Goal: Transaction & Acquisition: Book appointment/travel/reservation

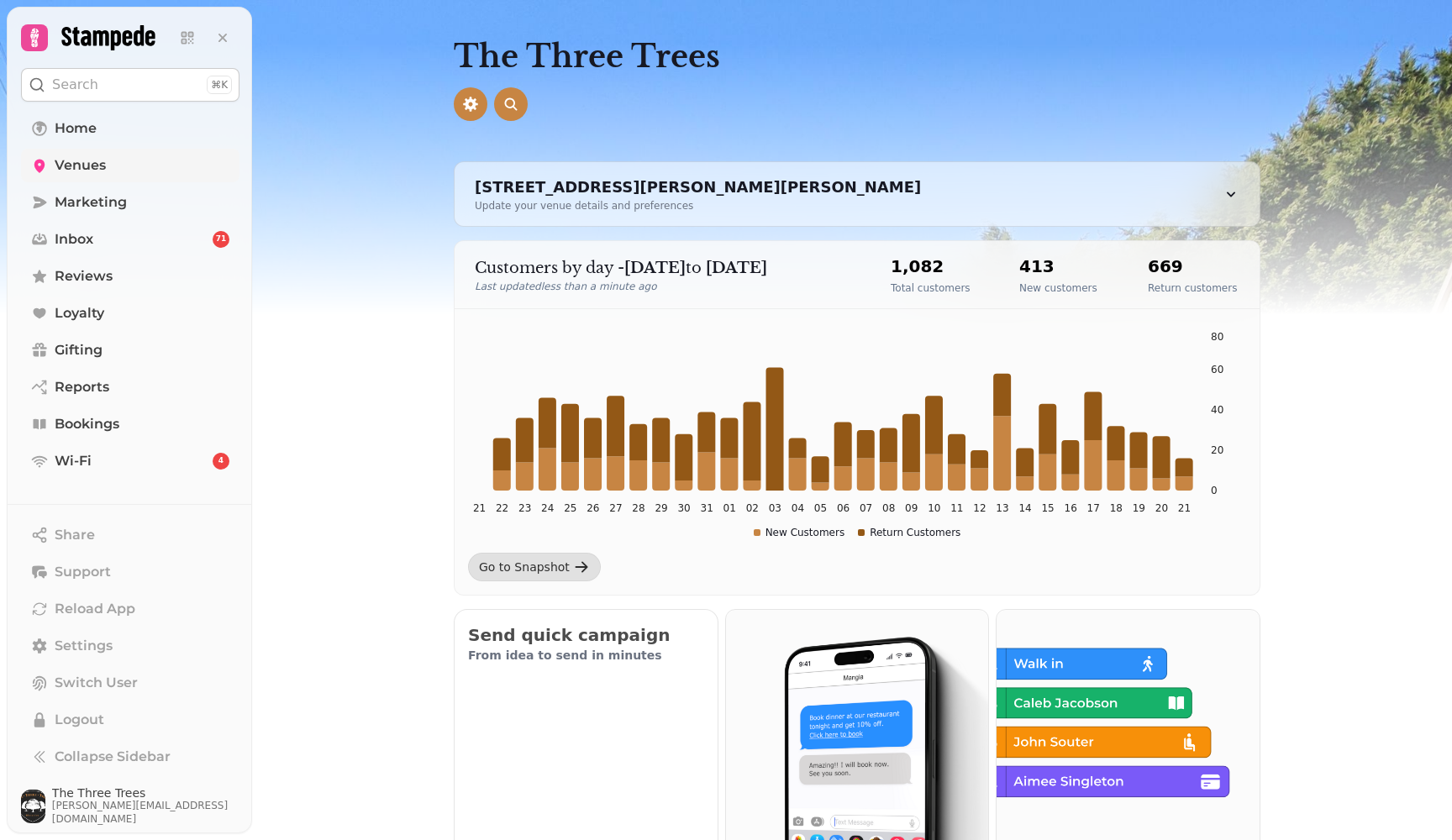
click at [88, 152] on link "Venues" at bounding box center [129, 165] width 218 height 33
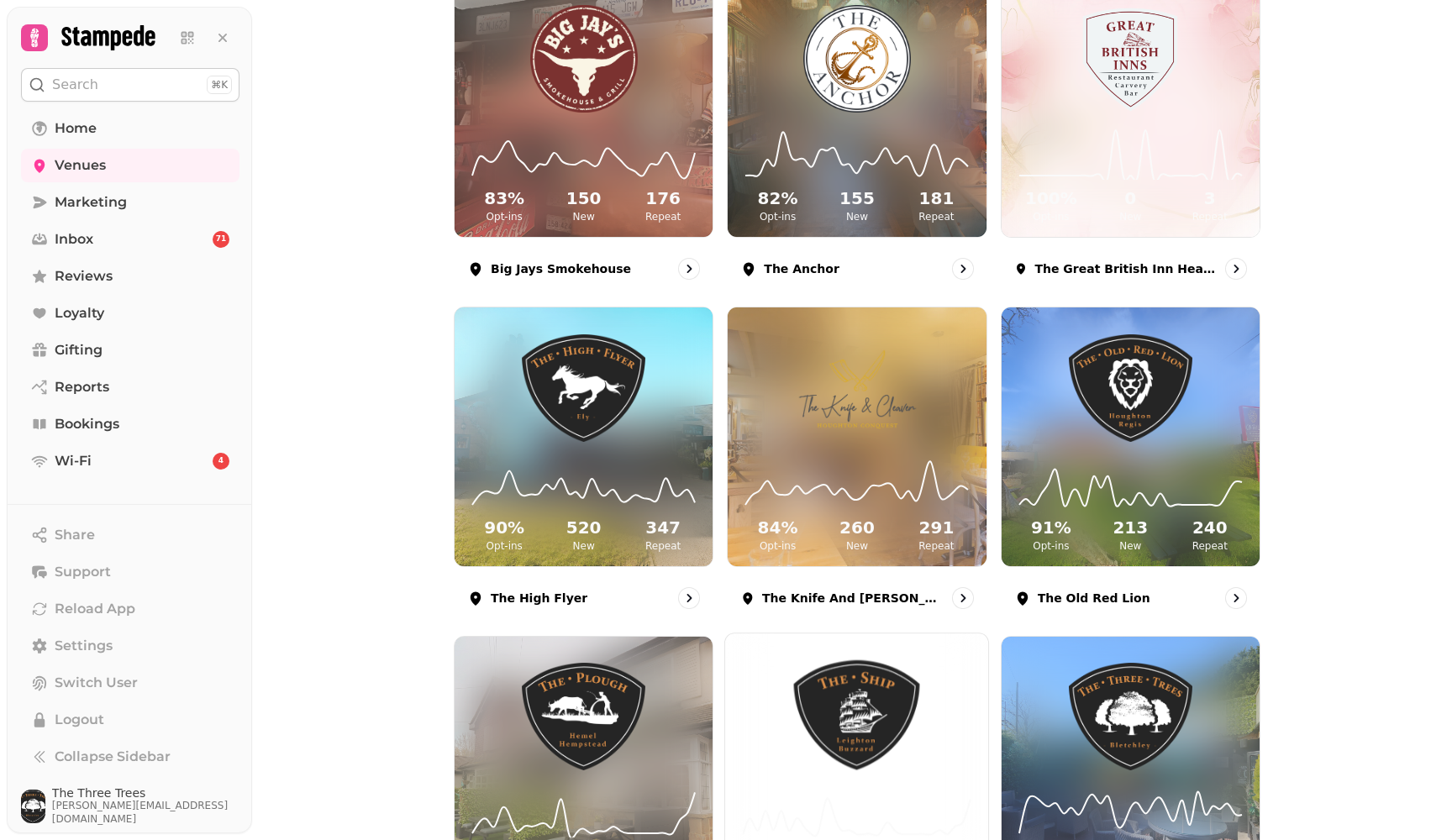
scroll to position [437, 0]
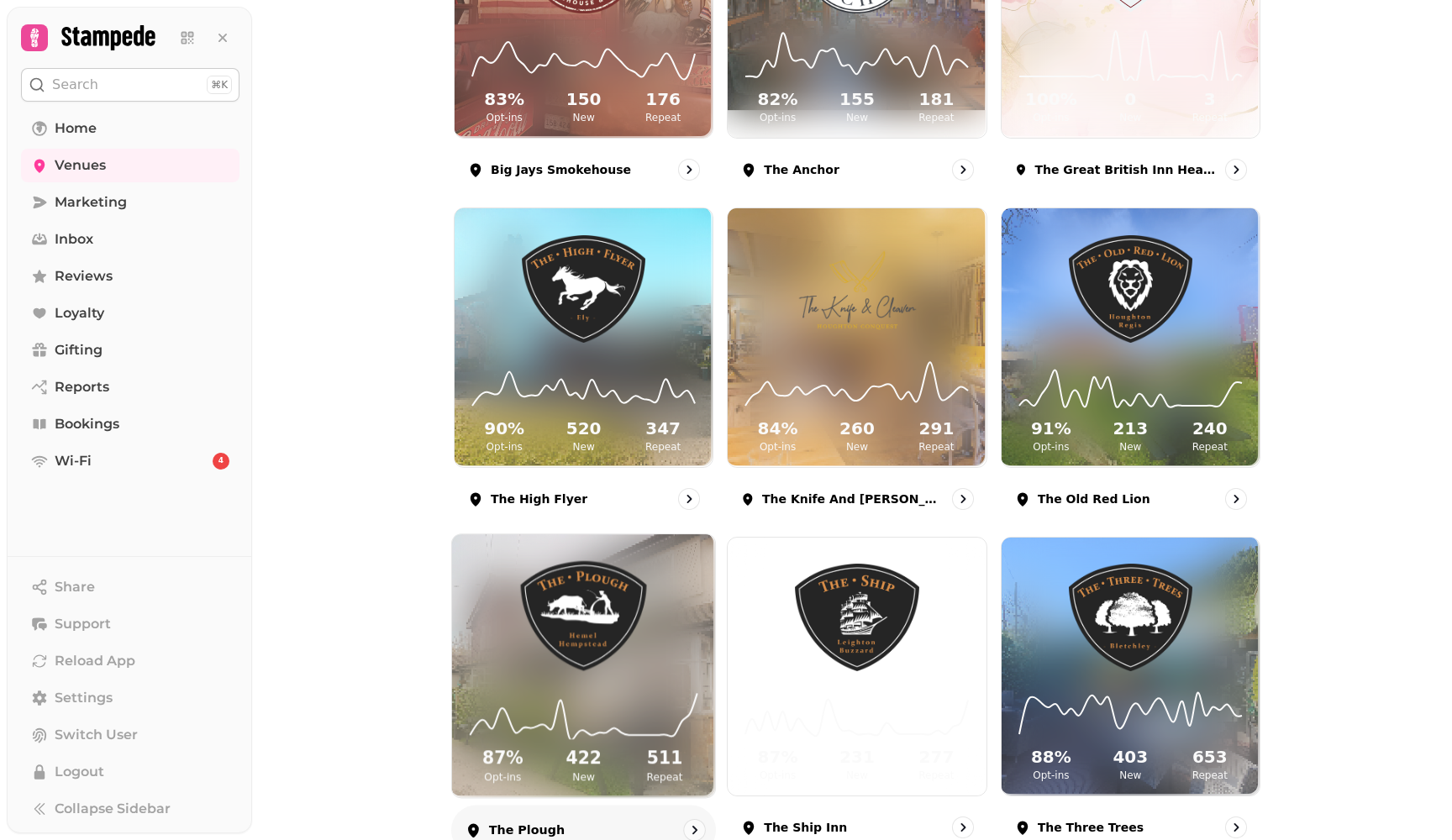
scroll to position [373, 0]
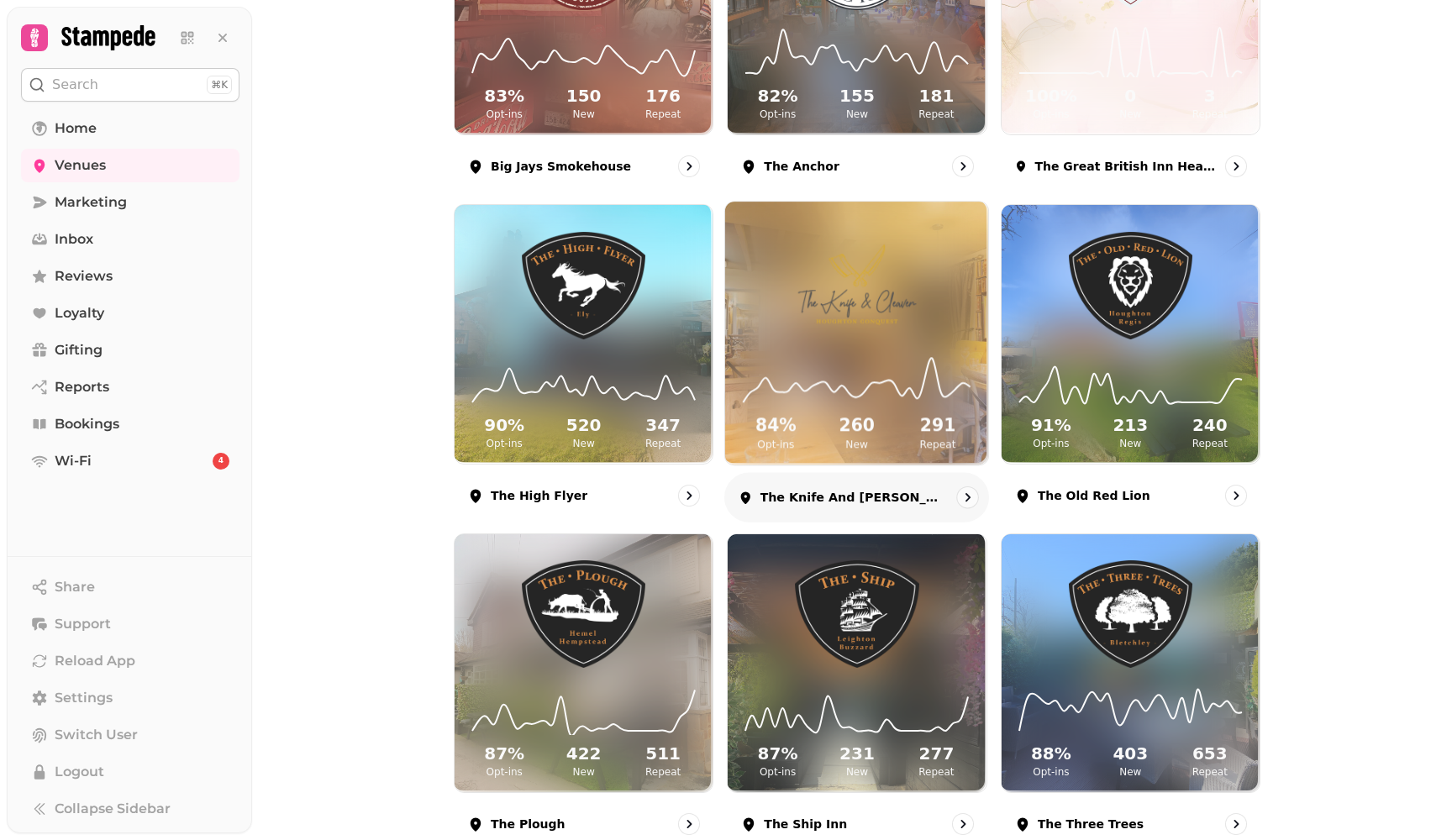
click at [892, 319] on img at bounding box center [857, 285] width 197 height 110
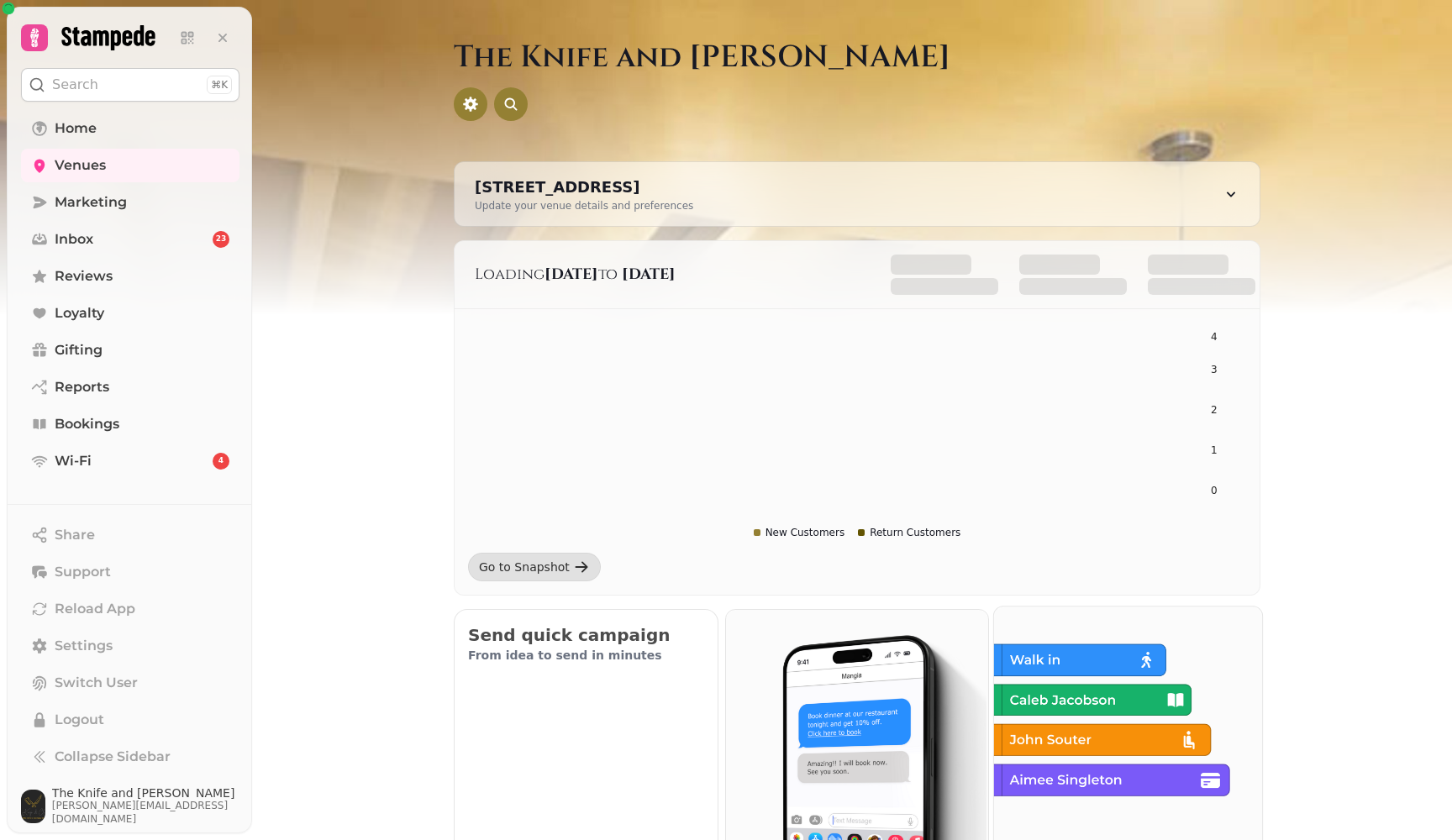
click at [1134, 762] on img at bounding box center [1126, 739] width 268 height 268
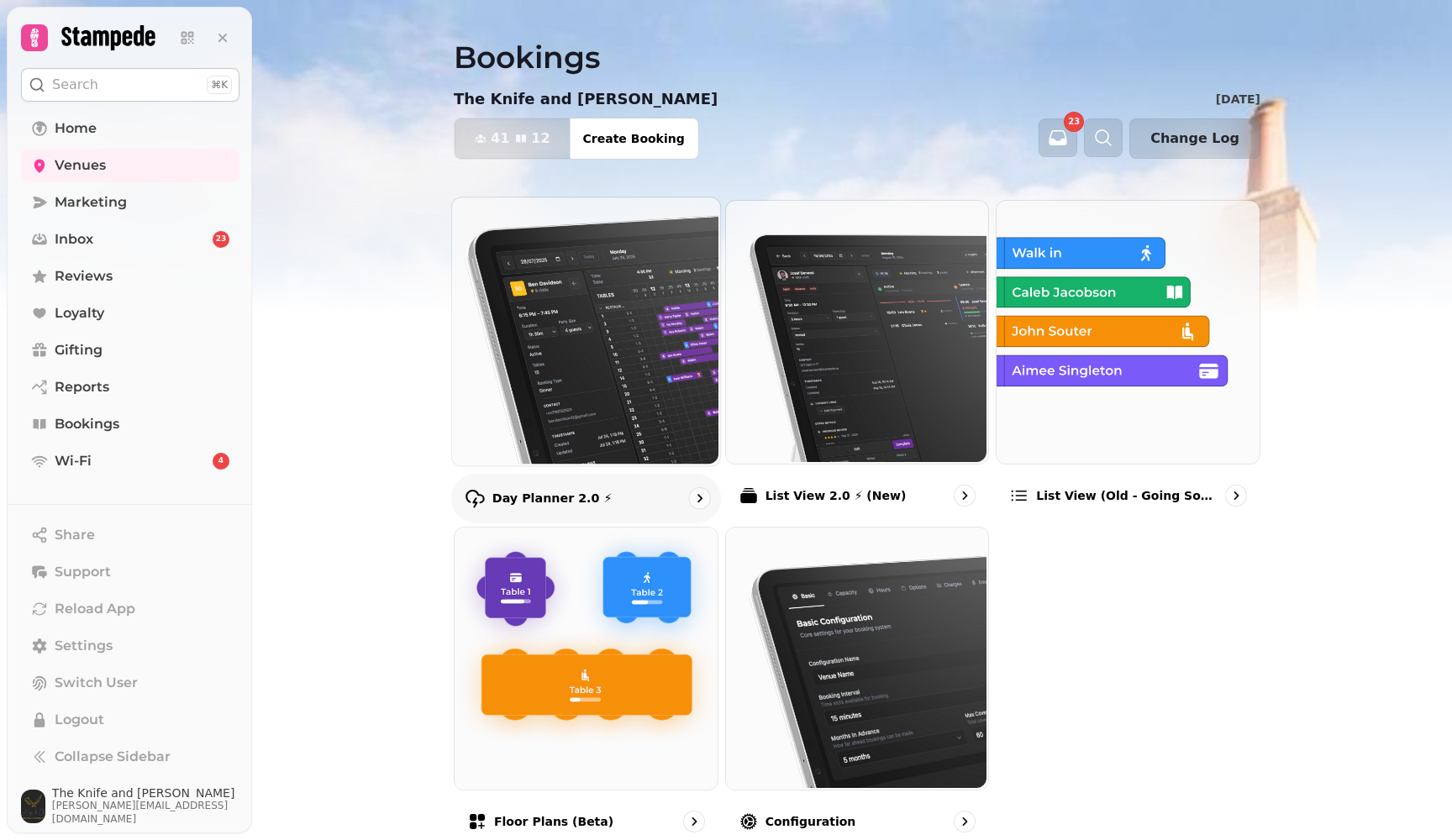
click at [660, 372] on img at bounding box center [584, 329] width 268 height 268
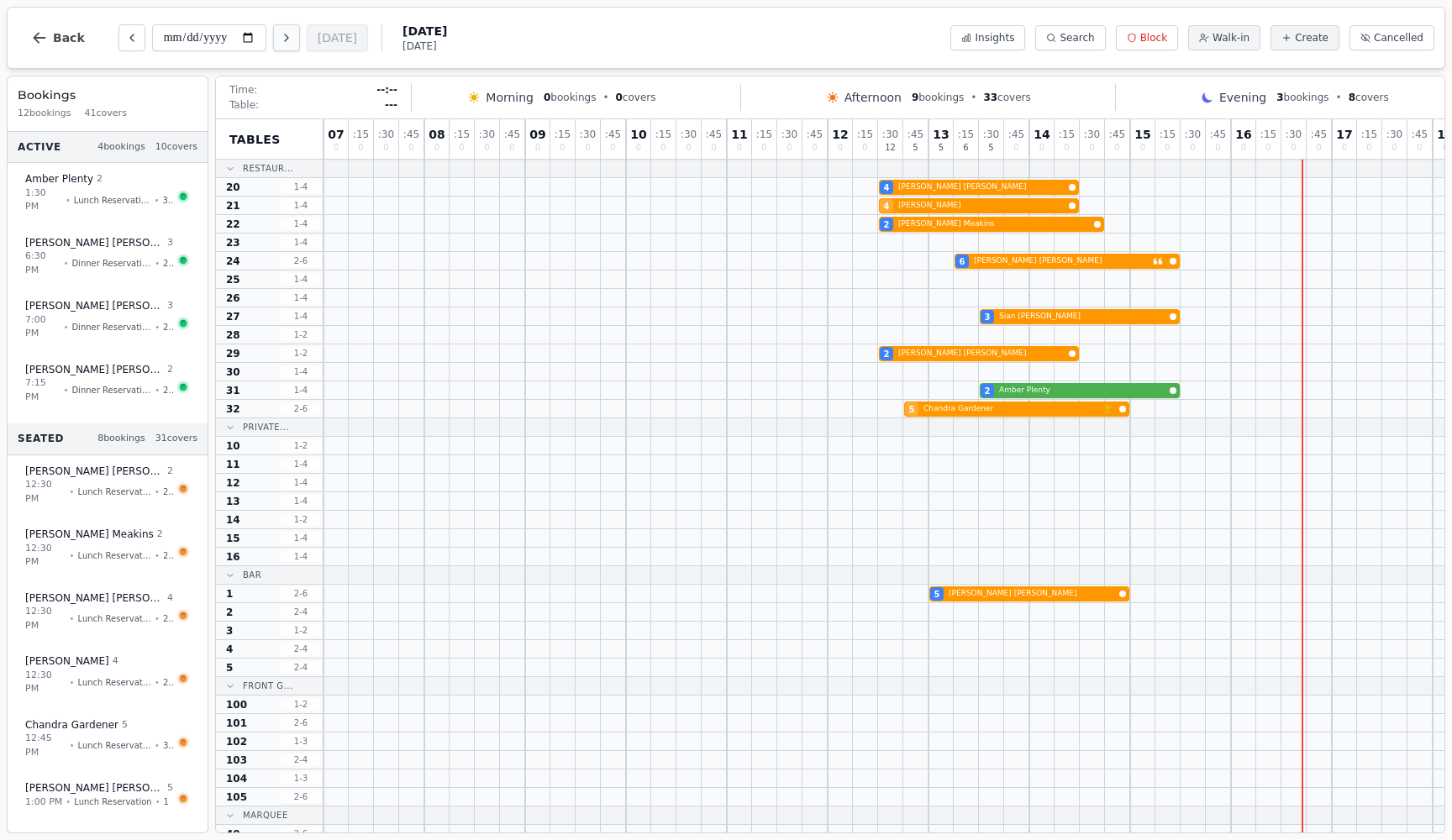
click at [280, 35] on icon "Next day" at bounding box center [286, 37] width 14 height 14
type input "**********"
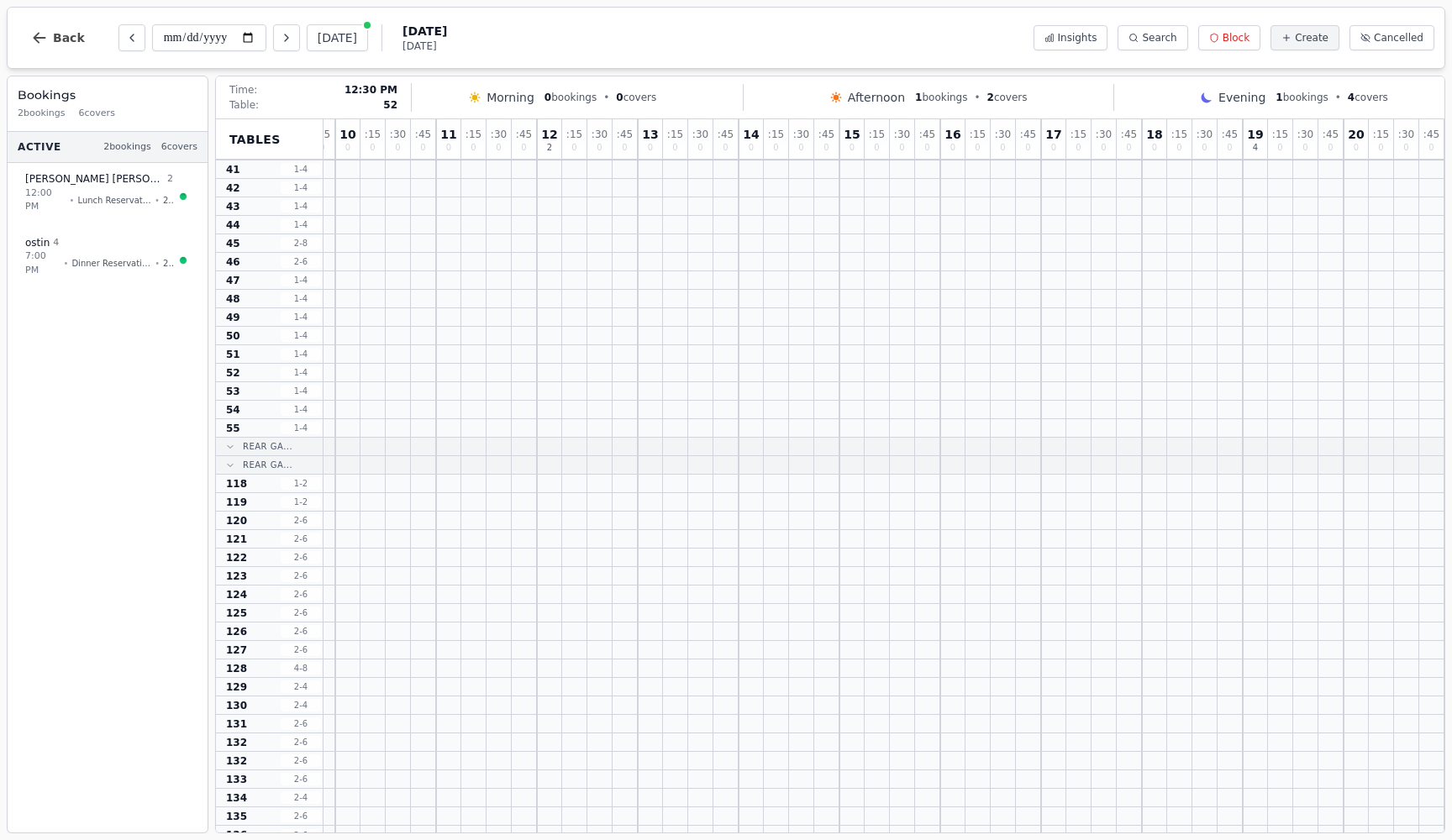
scroll to position [683, 290]
click at [233, 442] on icon at bounding box center [231, 447] width 10 height 10
click at [229, 466] on icon at bounding box center [232, 465] width 5 height 3
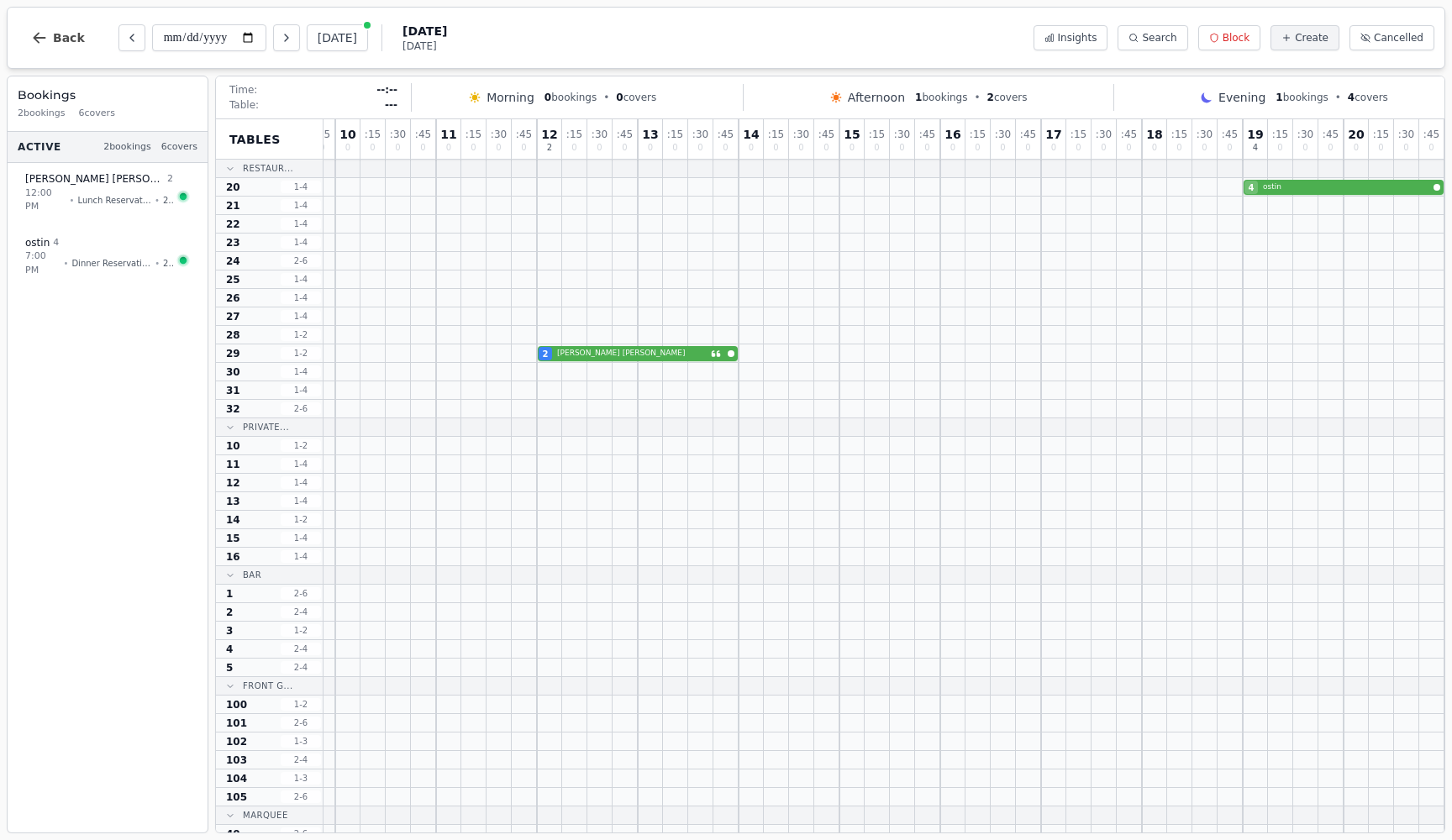
scroll to position [0, 290]
click at [231, 429] on icon at bounding box center [231, 427] width 10 height 10
click at [223, 441] on div at bounding box center [231, 446] width 20 height 10
click at [229, 463] on icon at bounding box center [231, 464] width 10 height 10
click at [233, 162] on div "Restaur..." at bounding box center [270, 169] width 87 height 20
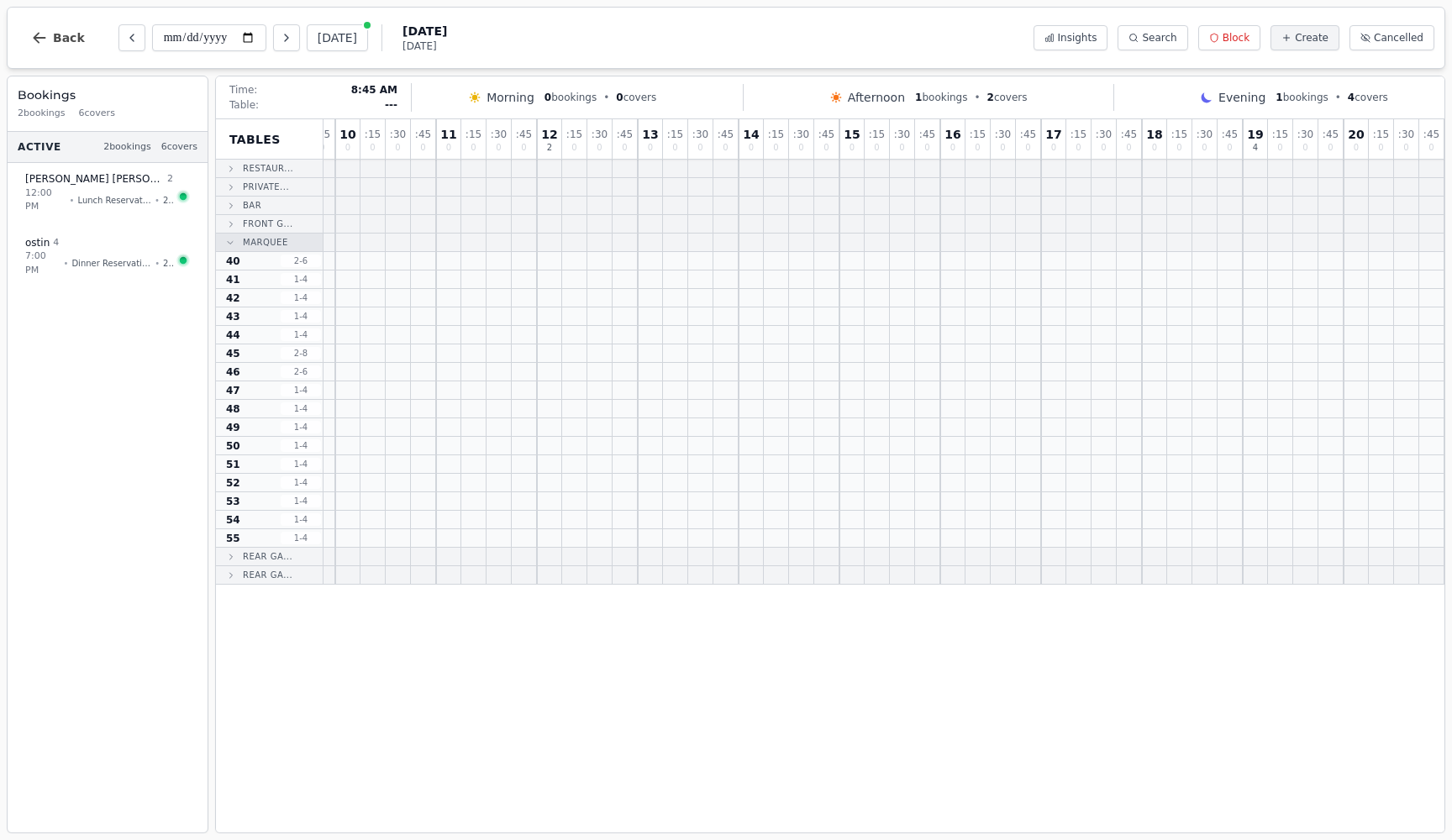
click at [224, 248] on div "Marquee" at bounding box center [270, 242] width 107 height 18
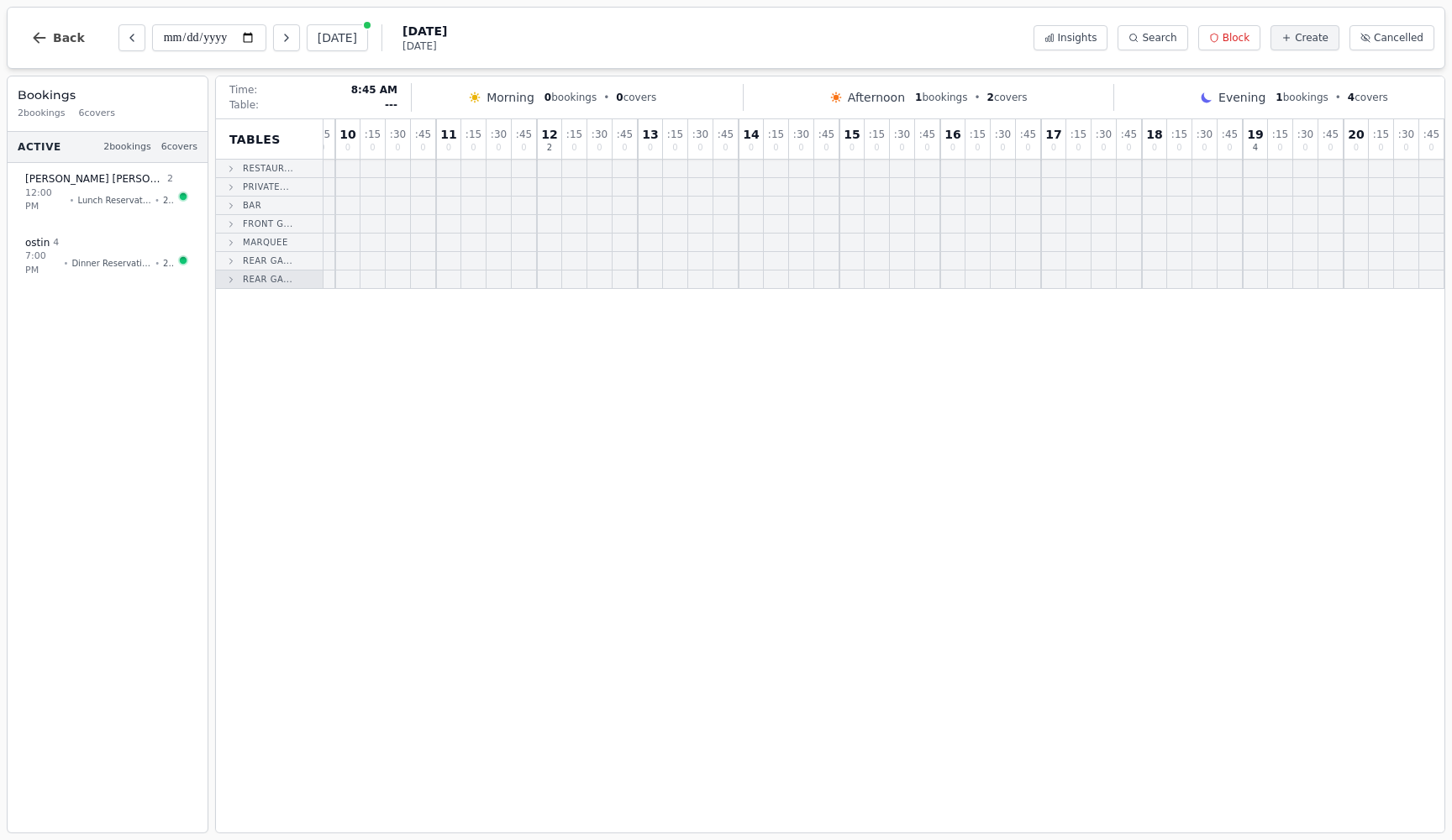
click at [230, 278] on icon at bounding box center [231, 279] width 10 height 10
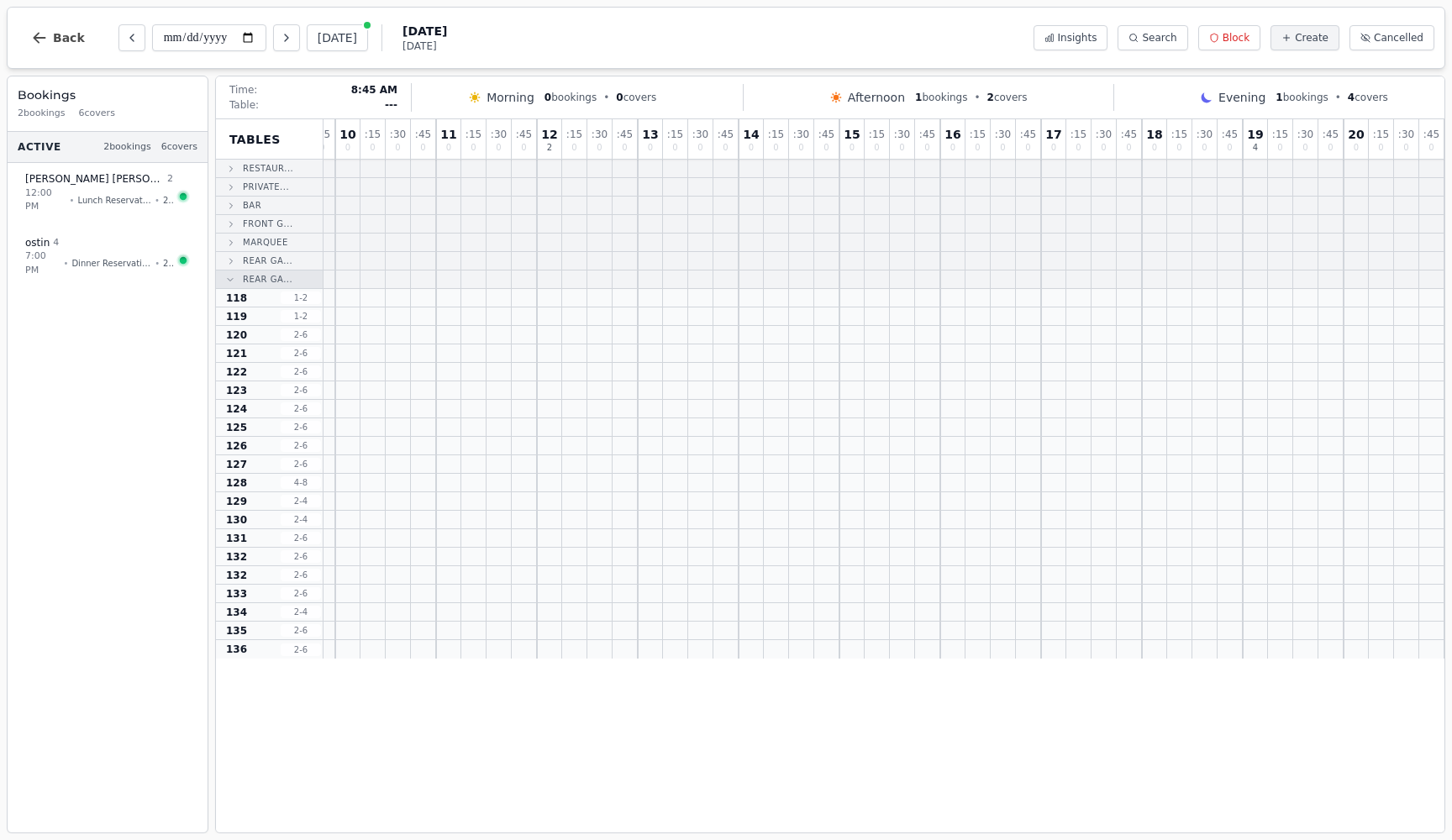
click at [230, 278] on icon at bounding box center [231, 279] width 10 height 10
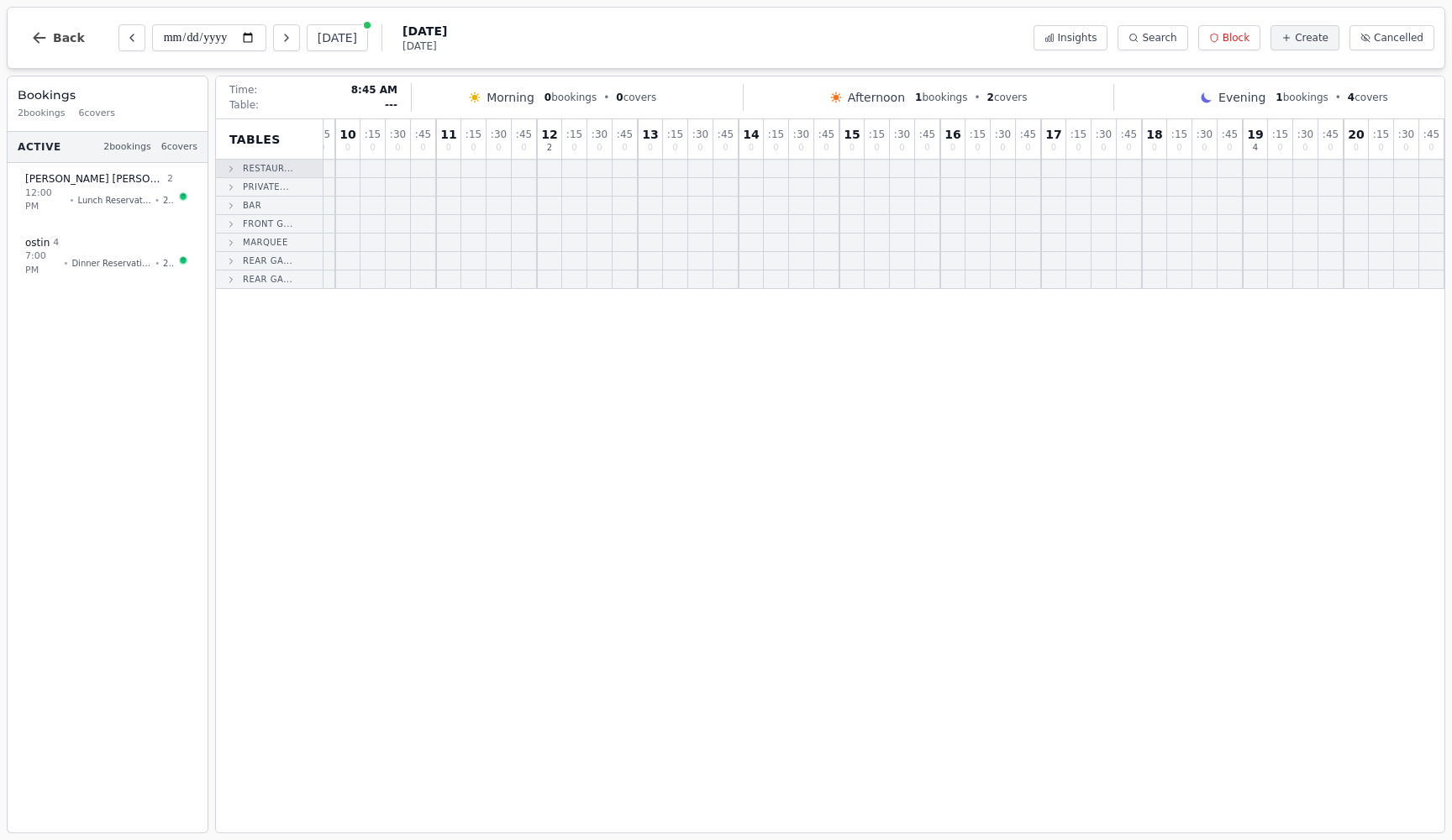
click at [231, 170] on icon at bounding box center [231, 168] width 10 height 10
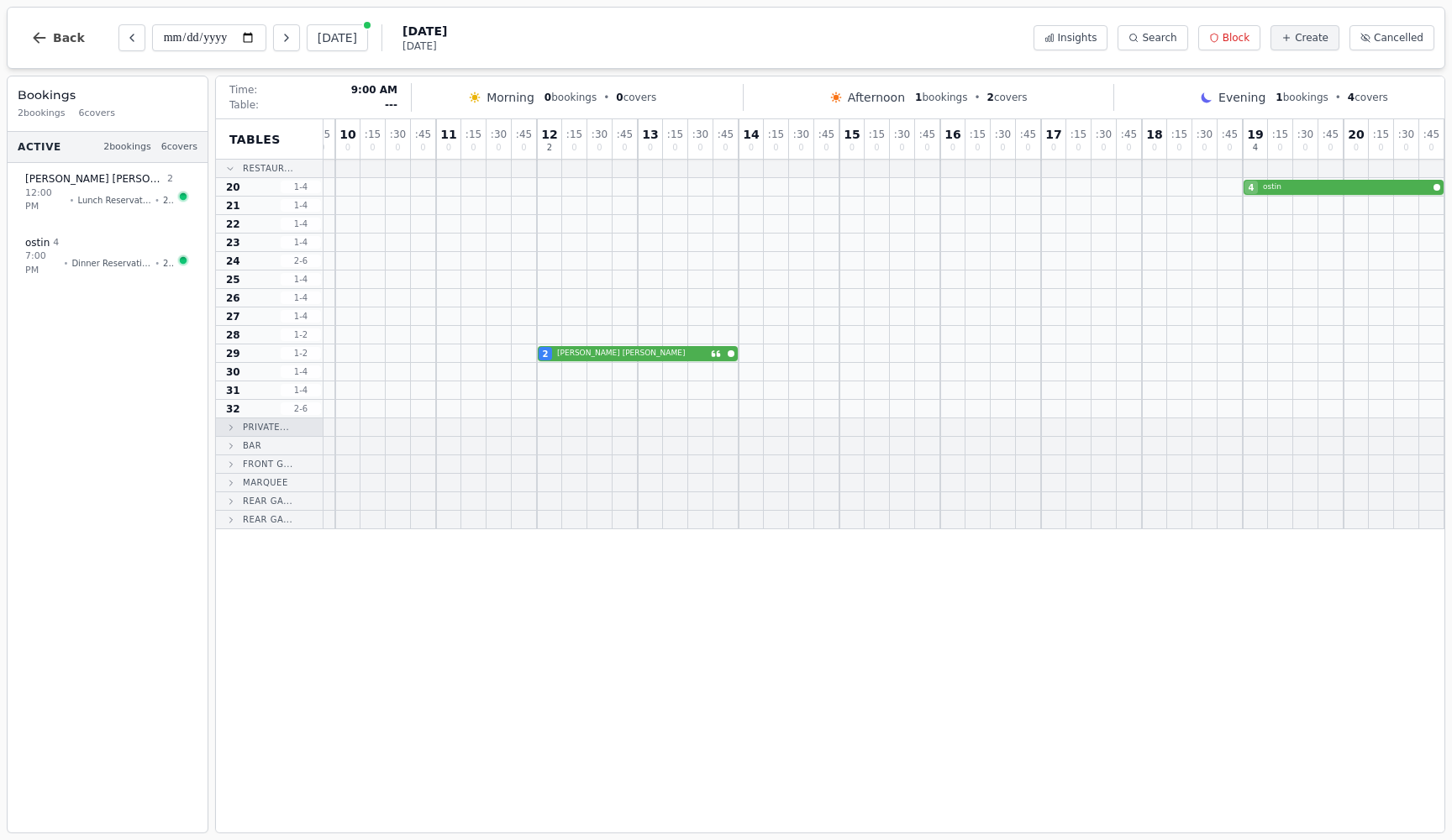
click at [233, 423] on icon at bounding box center [231, 427] width 10 height 10
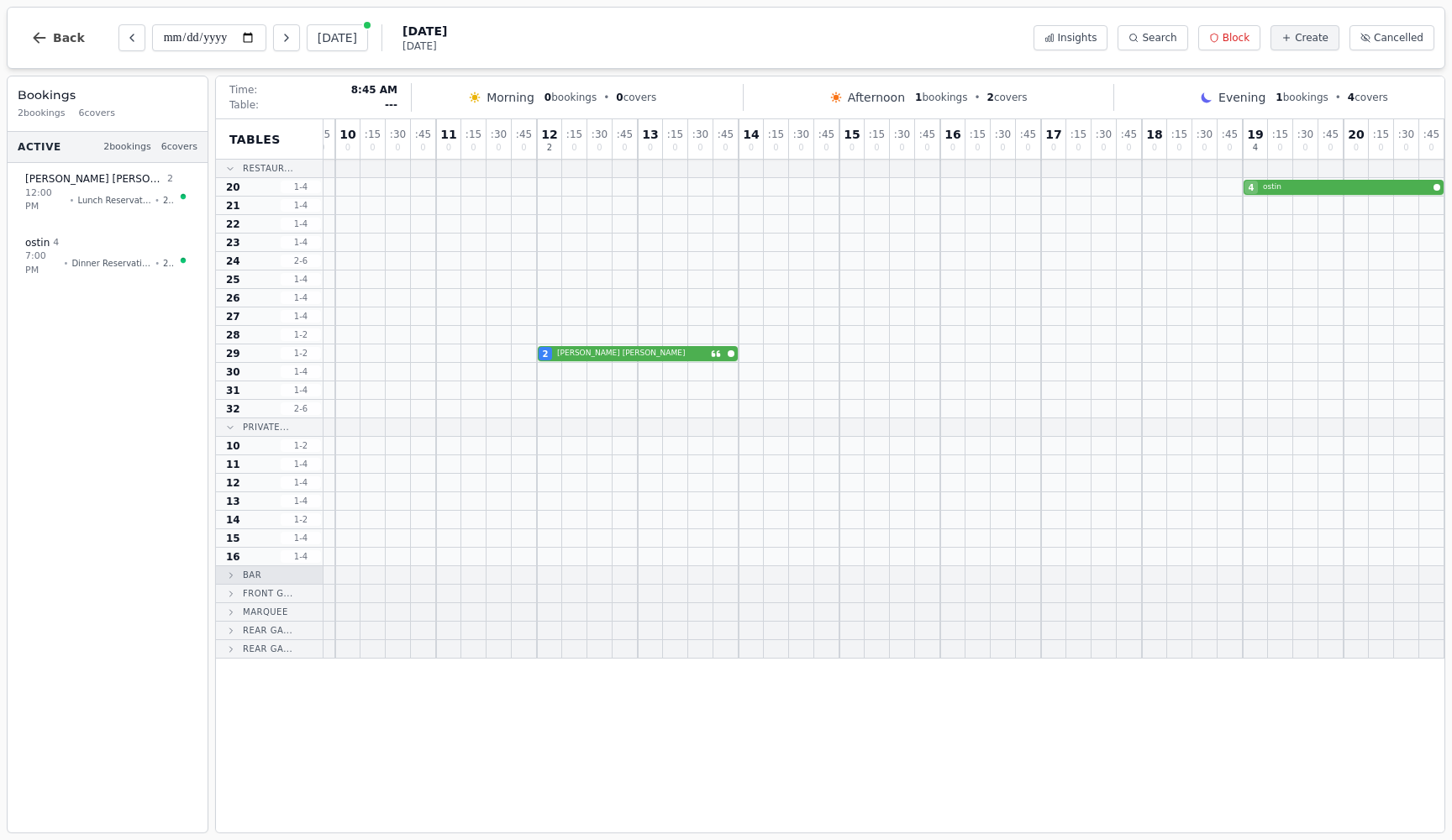
click at [227, 580] on icon at bounding box center [231, 575] width 10 height 10
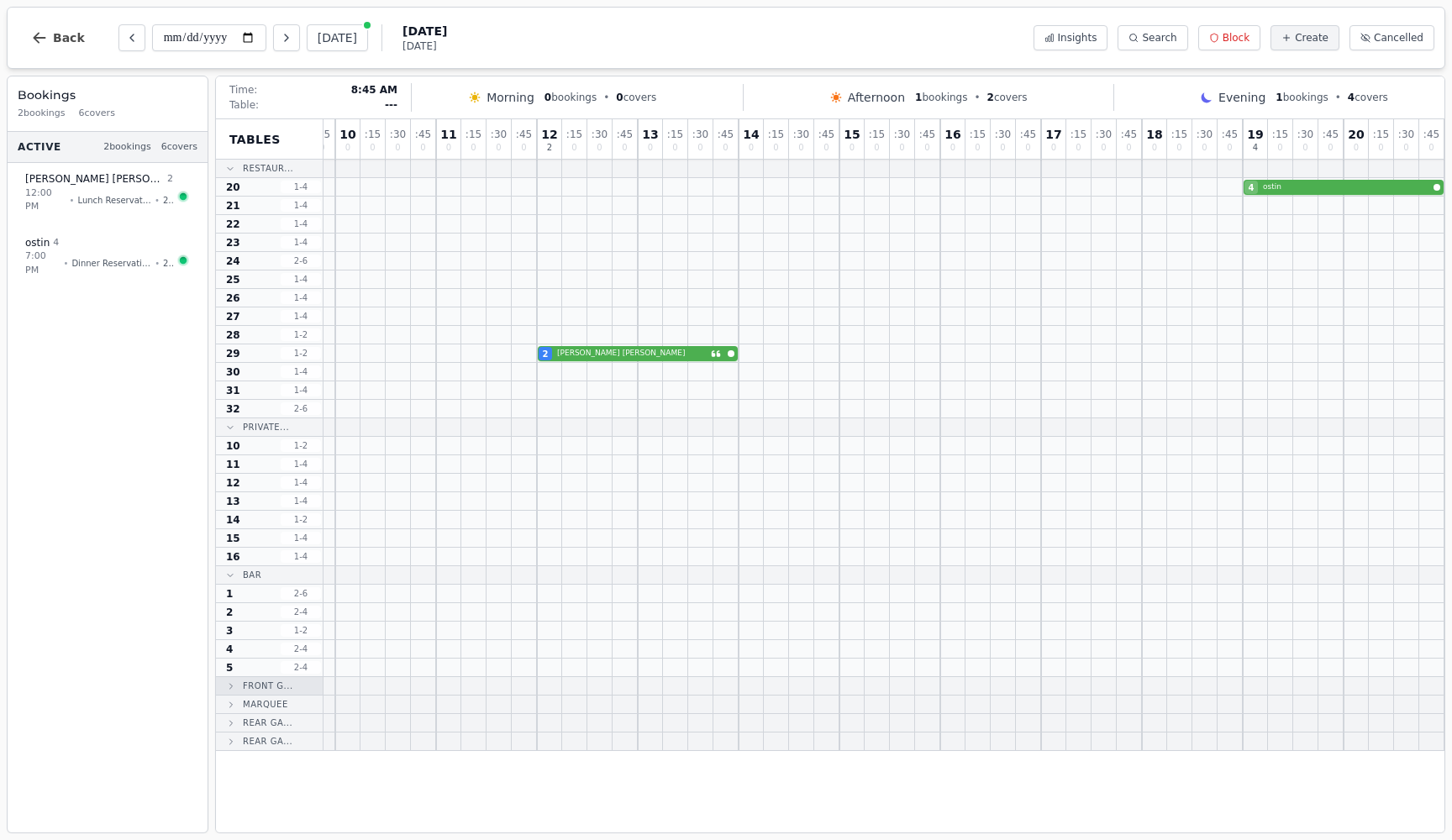
click at [231, 685] on icon at bounding box center [232, 686] width 3 height 5
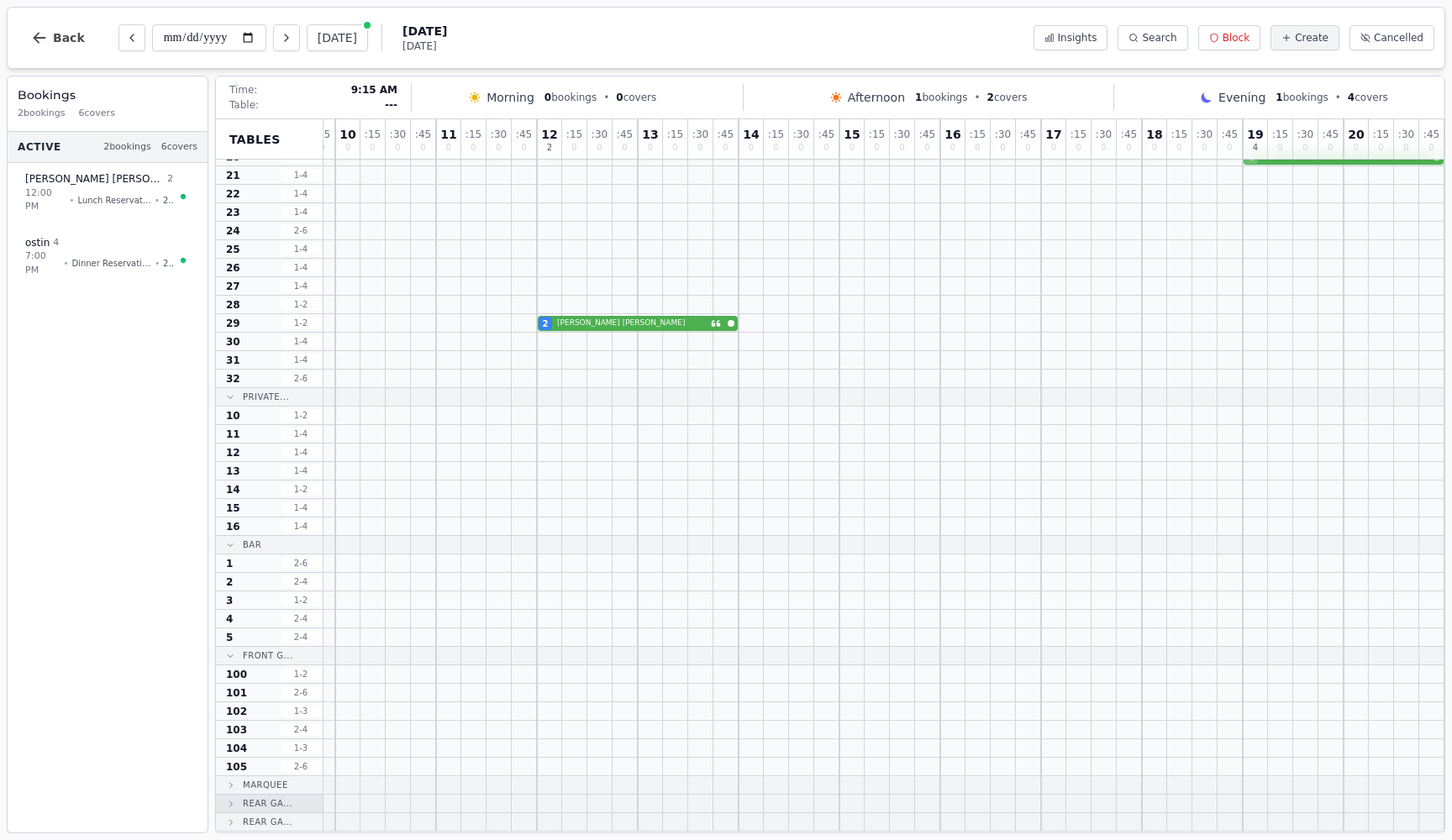
scroll to position [30, 290]
